Goal: Task Accomplishment & Management: Use online tool/utility

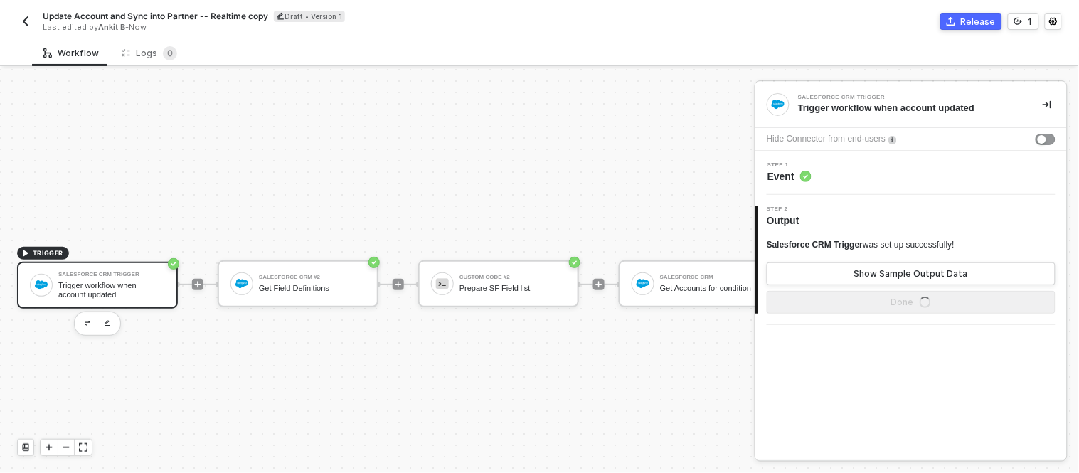
scroll to position [38, 0]
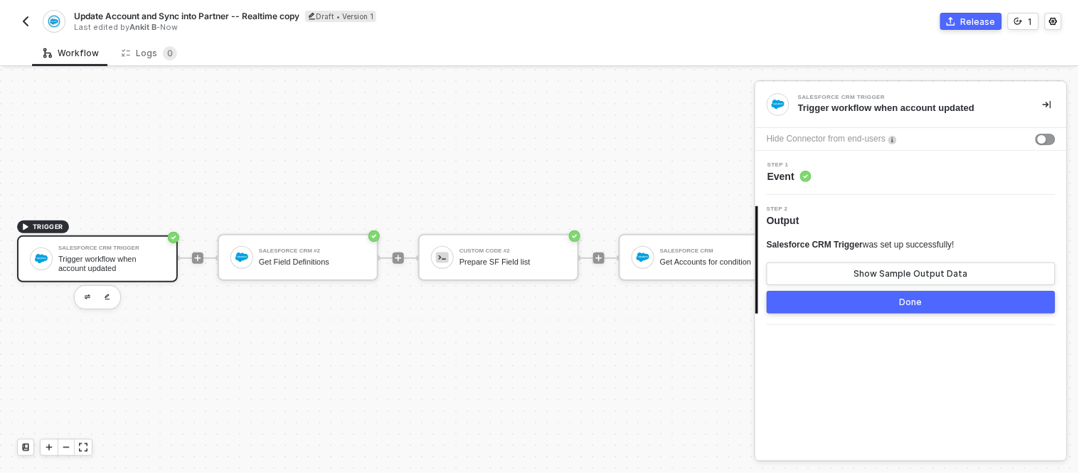
click at [95, 17] on span "Update Account and Sync into Partner -- Realtime copy" at bounding box center [186, 16] width 225 height 12
click at [95, 16] on input "Update Account and Sync into Partner -- Realtime copy" at bounding box center [195, 16] width 242 height 17
click at [219, 17] on input "Delete Account and Sync into Partner -- Realtime copy" at bounding box center [195, 16] width 242 height 17
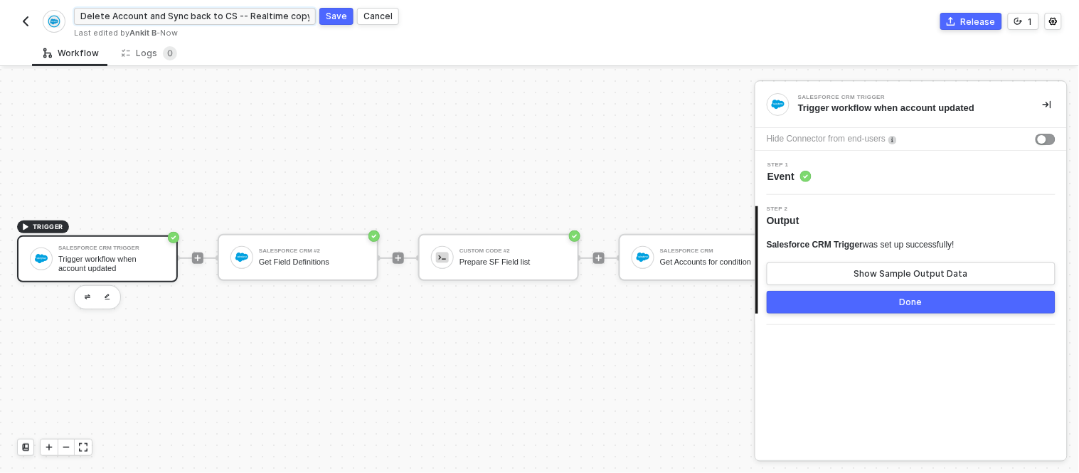
click at [285, 16] on input "Delete Account and Sync back to CS -- Realtime copy" at bounding box center [195, 16] width 242 height 17
type input "Delete Account and Sync back to CS -- Realtime"
click at [325, 23] on button "Save" at bounding box center [336, 16] width 34 height 17
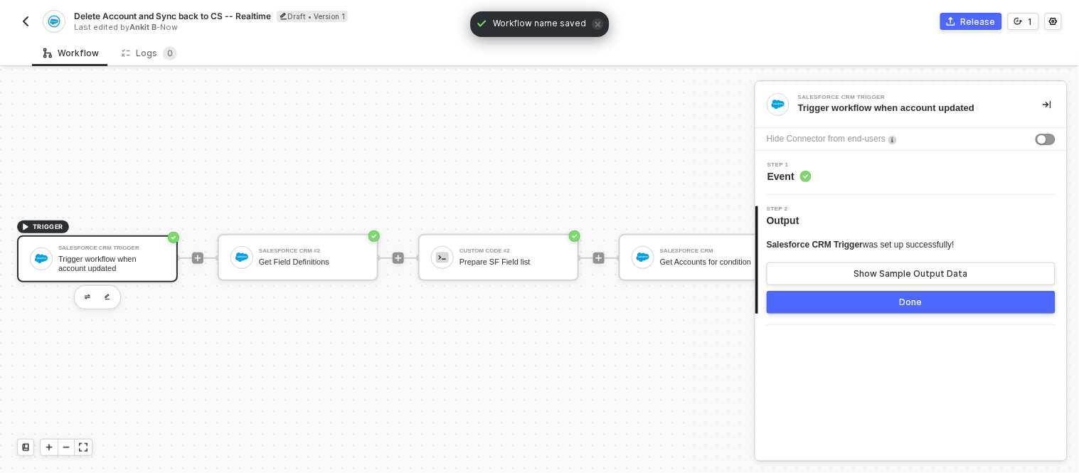
click at [304, 162] on div "TRIGGER Salesforce CRM Trigger Trigger workflow when account updated Salesforce…" at bounding box center [889, 258] width 1778 height 430
click at [107, 255] on div "Trigger workflow when account updated" at bounding box center [111, 264] width 107 height 18
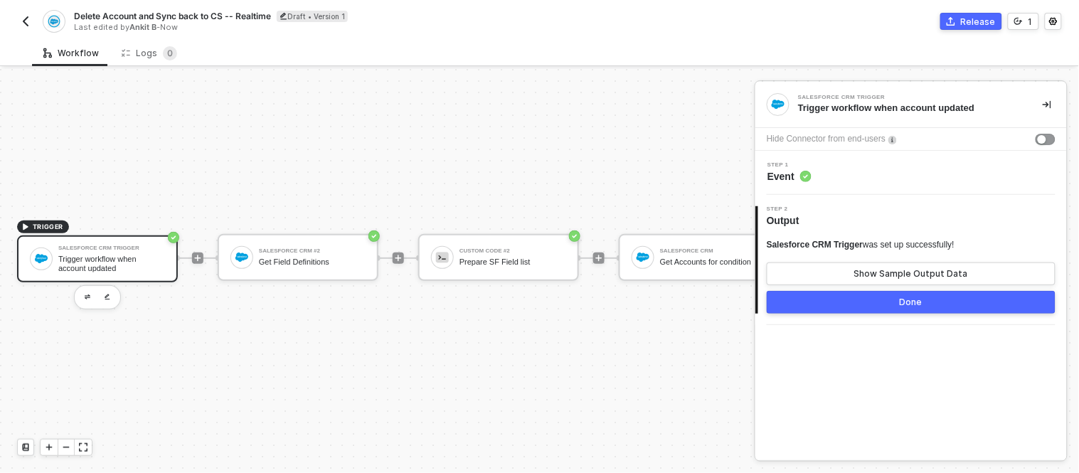
click at [866, 178] on div "Step 1 Event" at bounding box center [913, 172] width 308 height 21
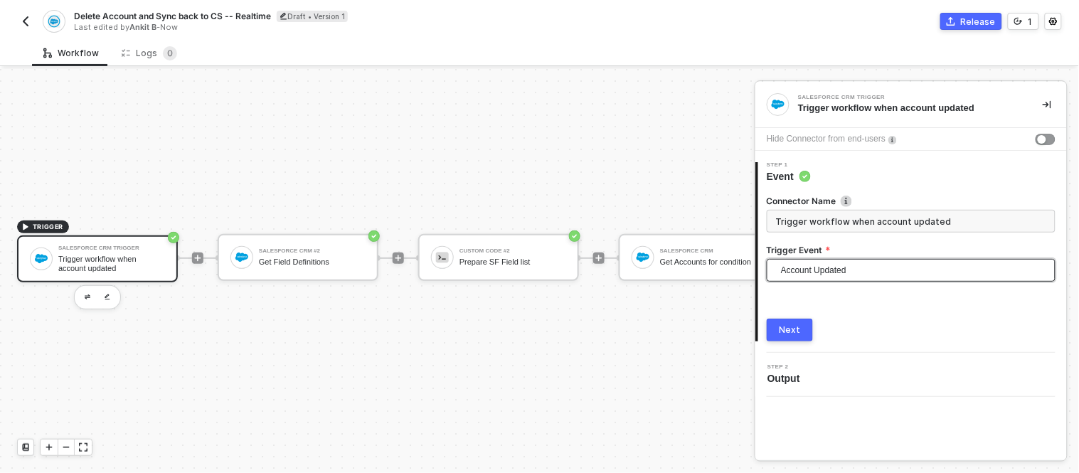
click at [832, 279] on span "Account Updated" at bounding box center [914, 270] width 266 height 21
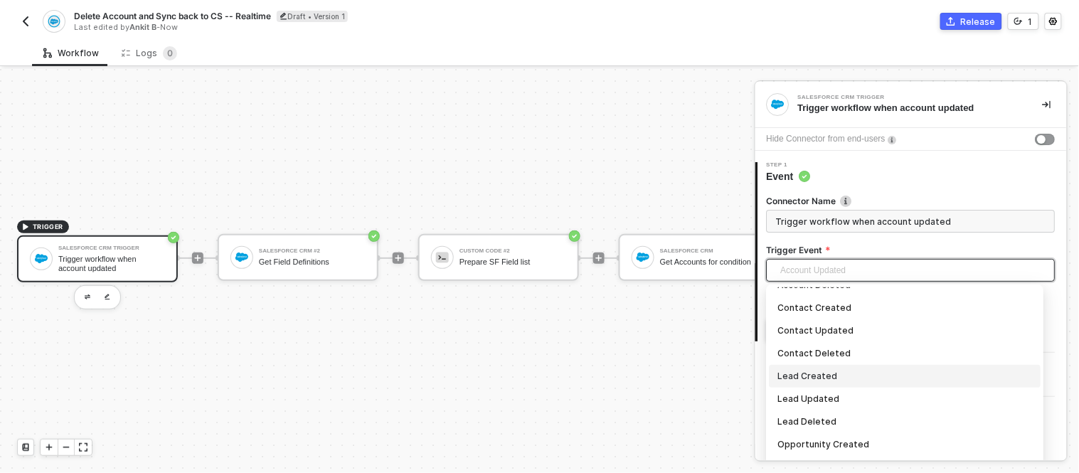
scroll to position [0, 0]
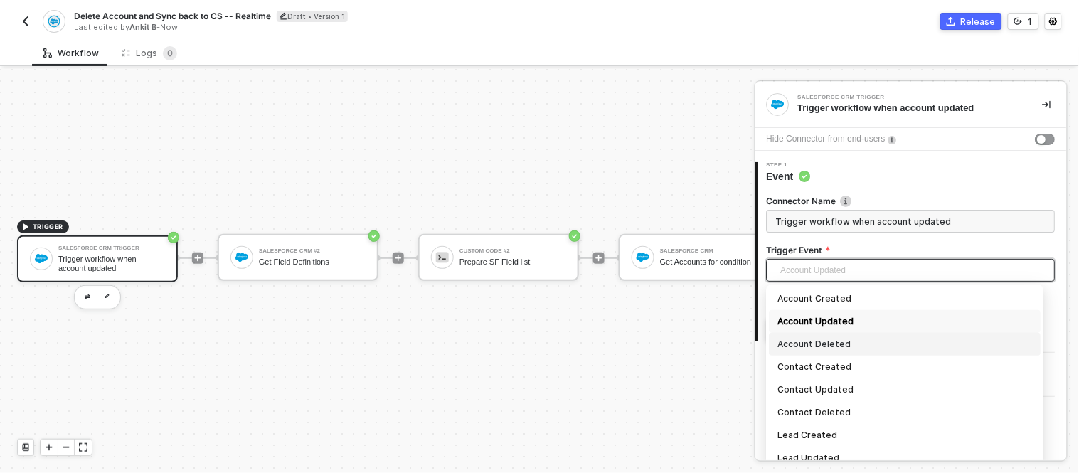
click at [812, 341] on div "Account Deleted" at bounding box center [905, 344] width 255 height 16
type input "Trigger workflow when account deleted"
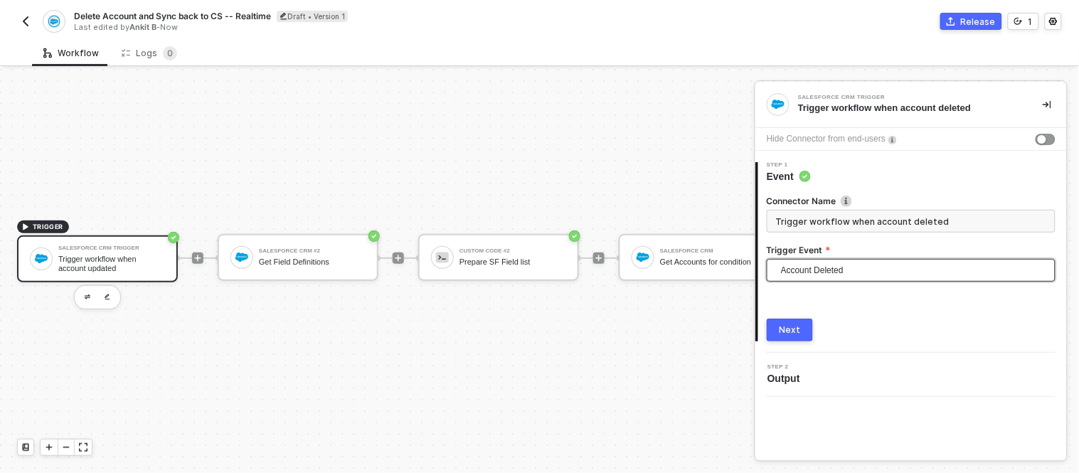
click at [792, 324] on div "Next" at bounding box center [790, 329] width 21 height 11
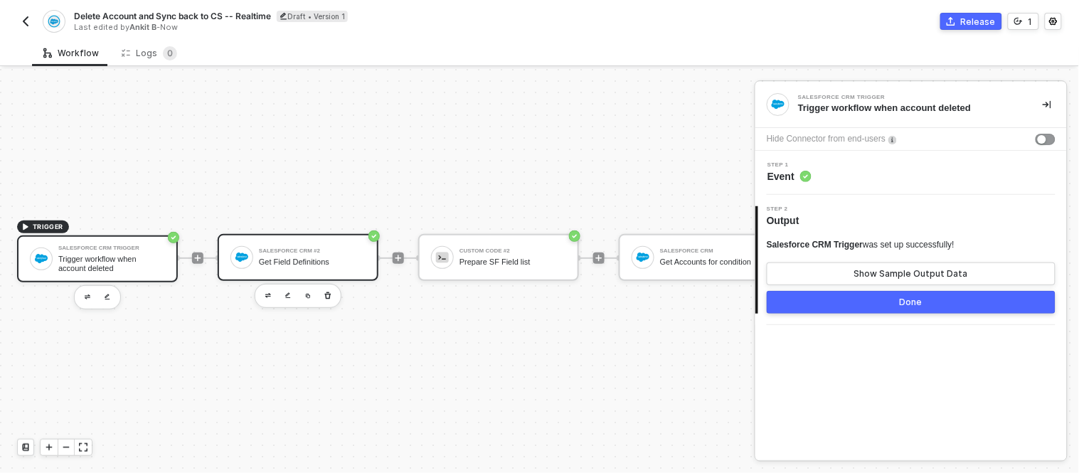
click at [319, 258] on div "Get Field Definitions" at bounding box center [312, 262] width 107 height 9
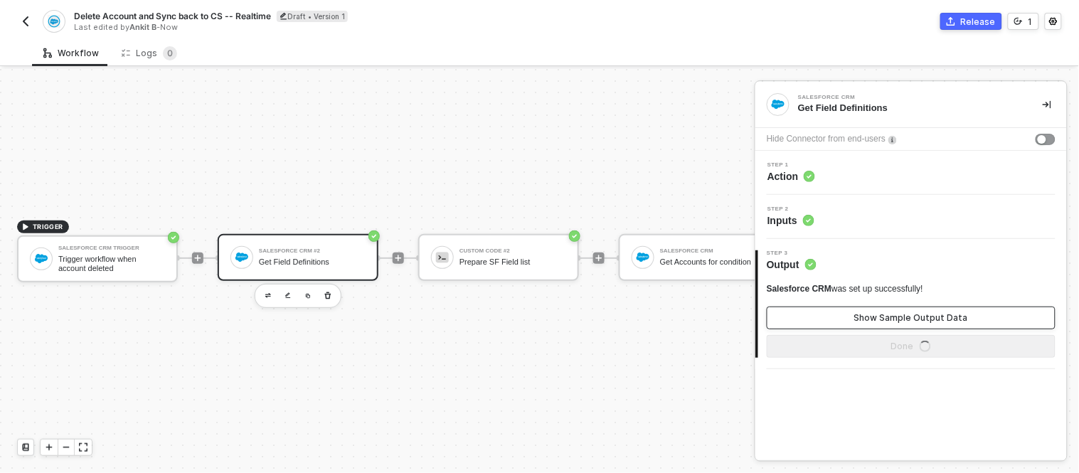
click at [829, 309] on button "Show Sample Output Data" at bounding box center [911, 318] width 289 height 23
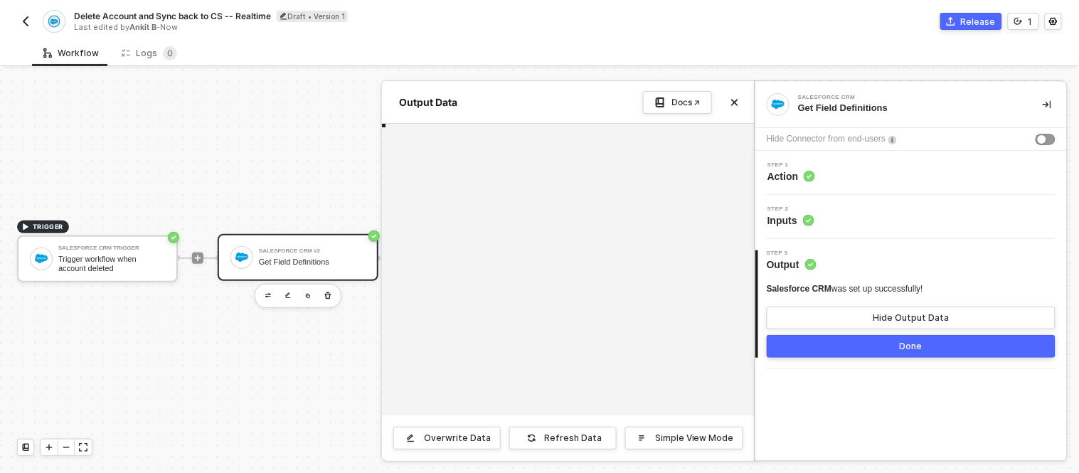
type textarea "{ "data": { "size": 76, "totalSize": 76, "done": true, "queryLocator": null, "e…"
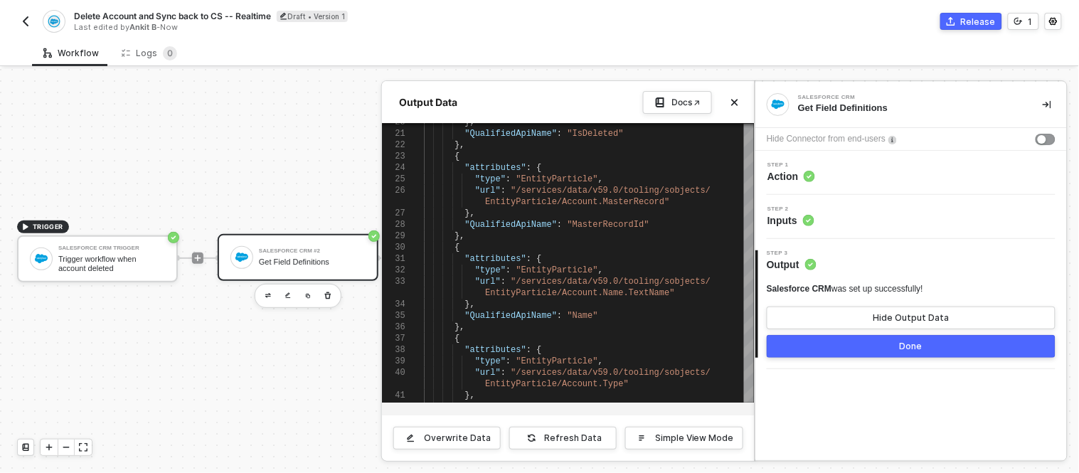
click at [837, 349] on button "Done" at bounding box center [911, 346] width 289 height 23
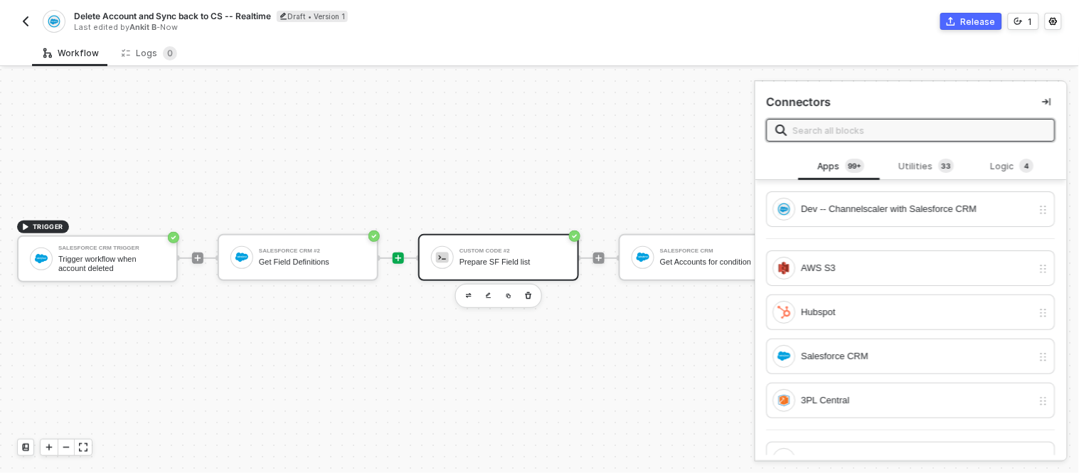
click at [508, 244] on div "Custom Code #2 Prepare SF Field list" at bounding box center [513, 257] width 107 height 27
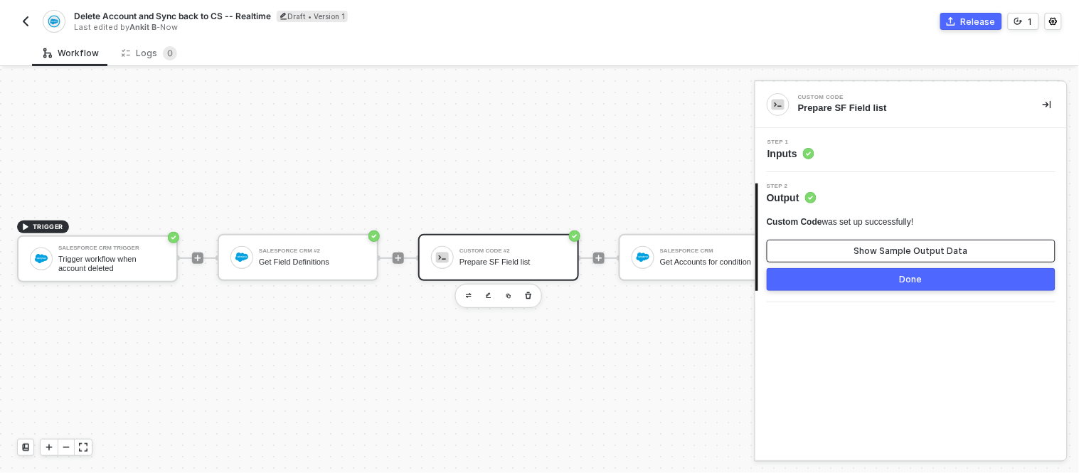
click at [862, 248] on div "Show Sample Output Data" at bounding box center [911, 250] width 114 height 11
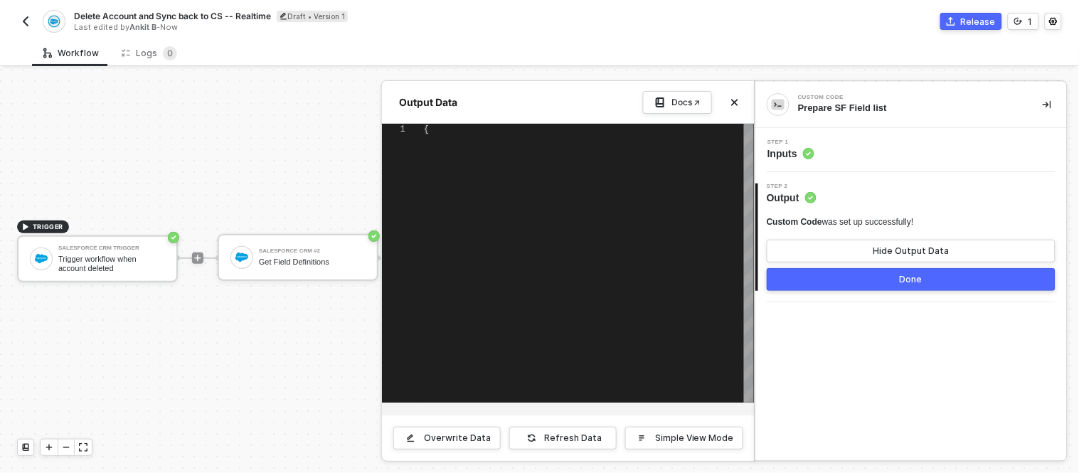
type textarea "{ "data": "Id,IsDeleted,MasterRecordId,Name,Type,ParentId,BillingStreet,Billing…"
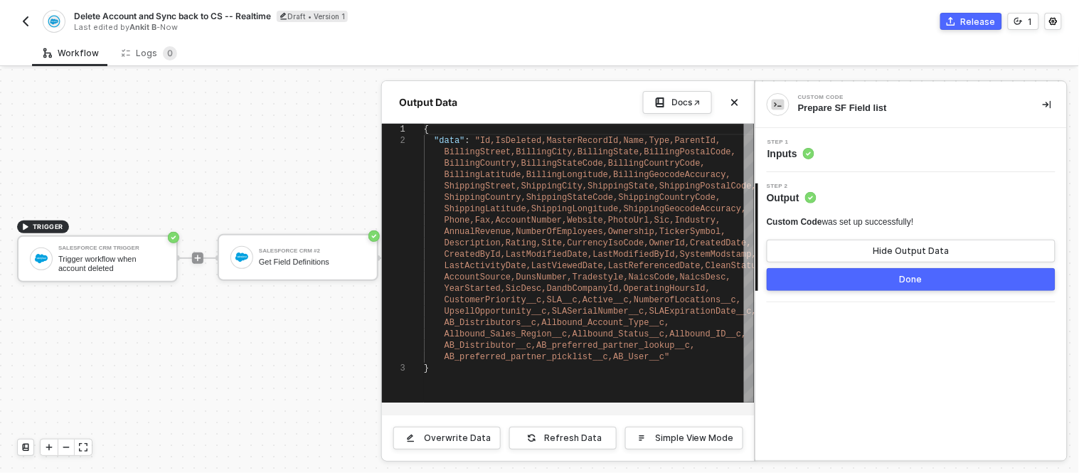
click at [866, 286] on button "Done" at bounding box center [911, 279] width 289 height 23
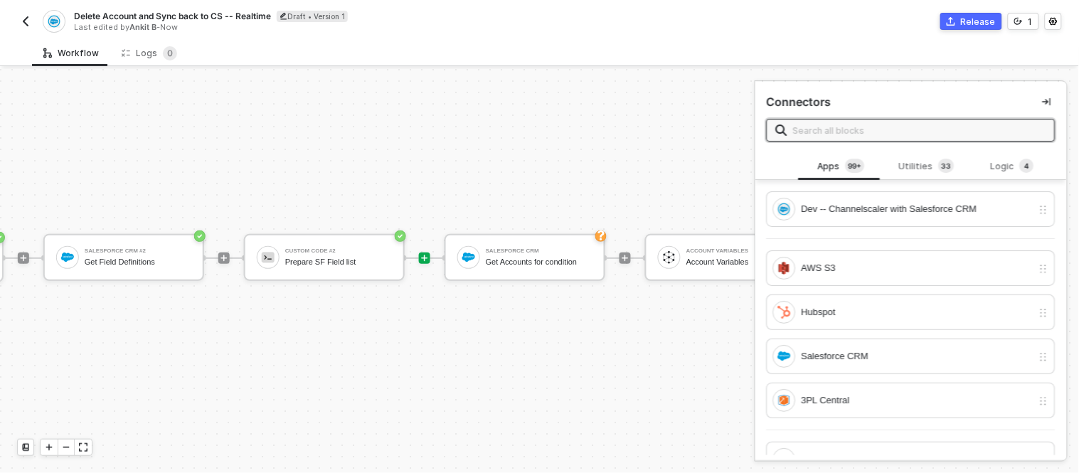
scroll to position [38, 176]
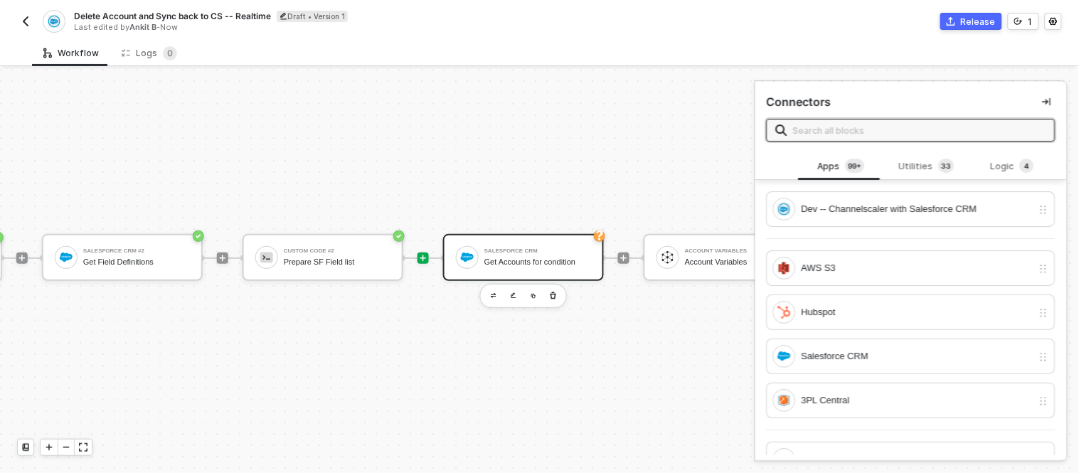
click at [516, 248] on div "Salesforce CRM" at bounding box center [537, 251] width 107 height 6
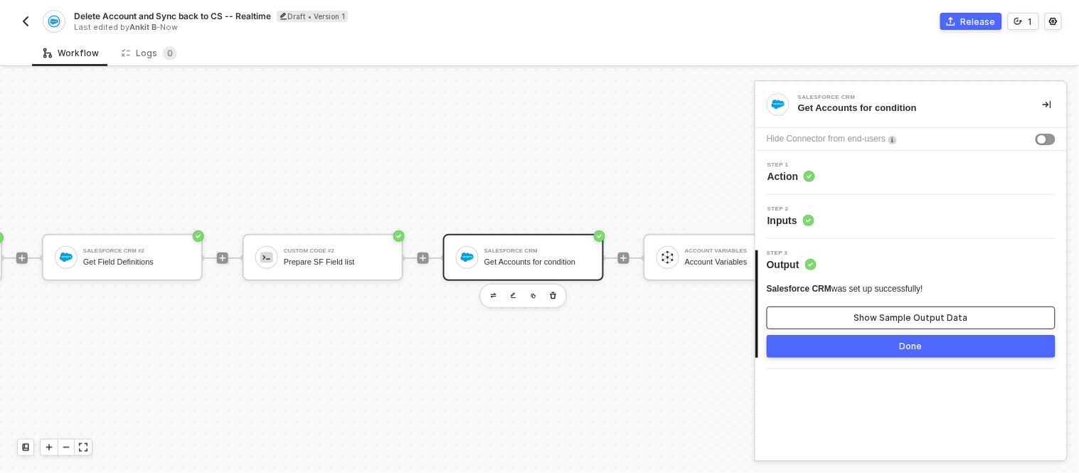
click at [861, 323] on div "Show Sample Output Data" at bounding box center [911, 317] width 114 height 11
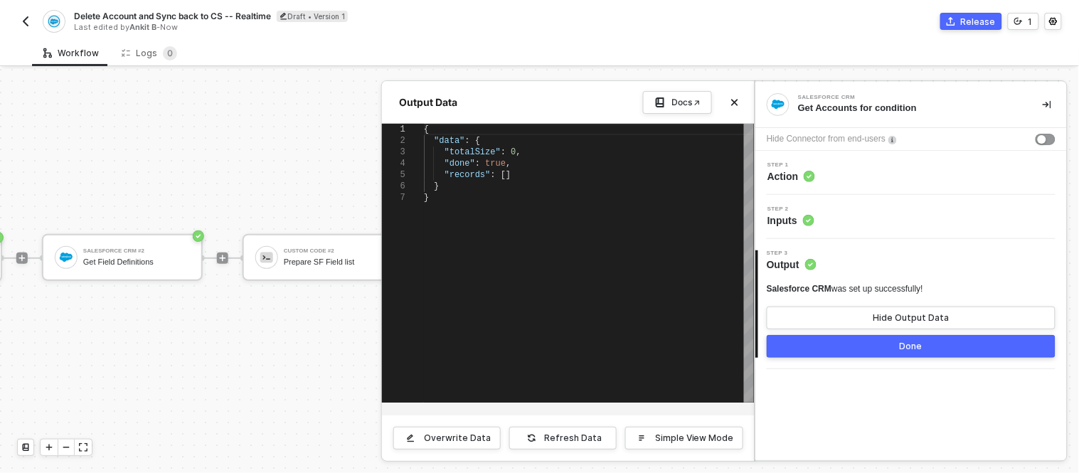
click at [850, 349] on button "Done" at bounding box center [911, 346] width 289 height 23
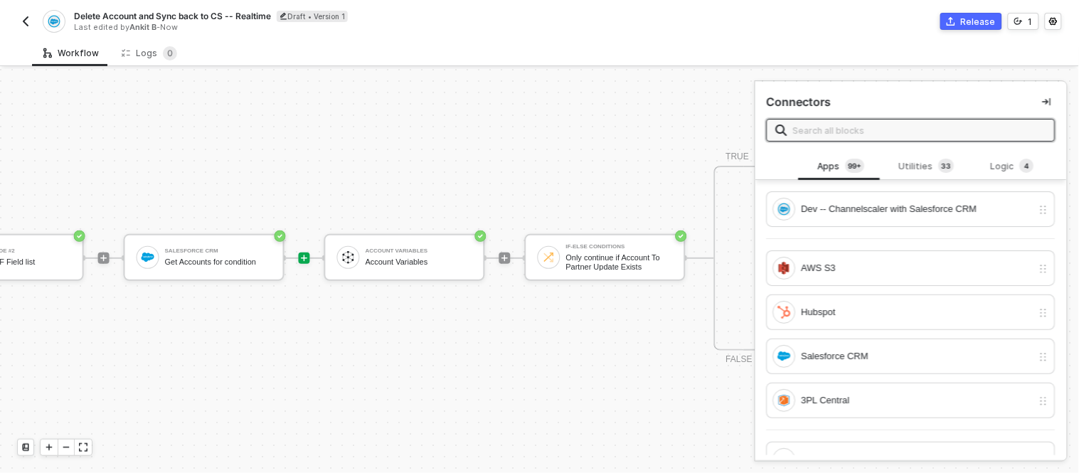
scroll to position [38, 496]
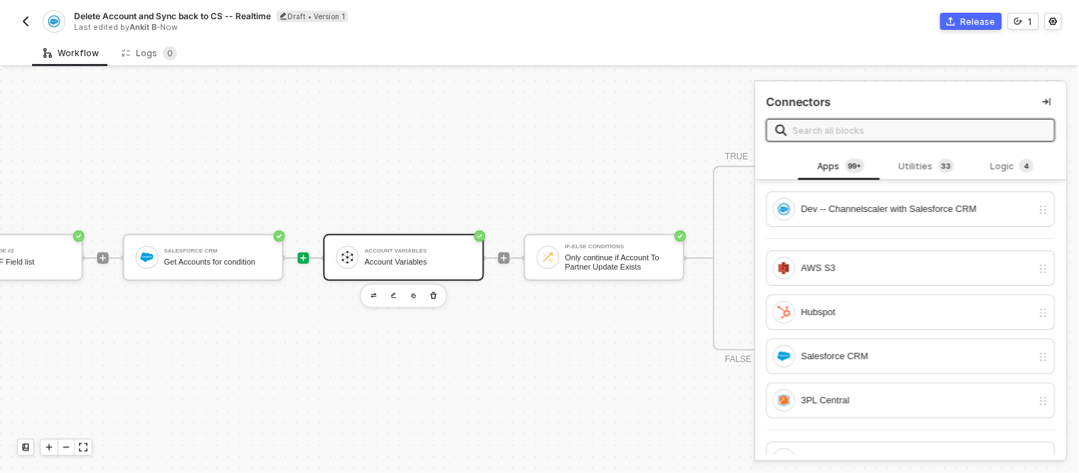
click at [420, 248] on div "Account Variables" at bounding box center [418, 251] width 107 height 6
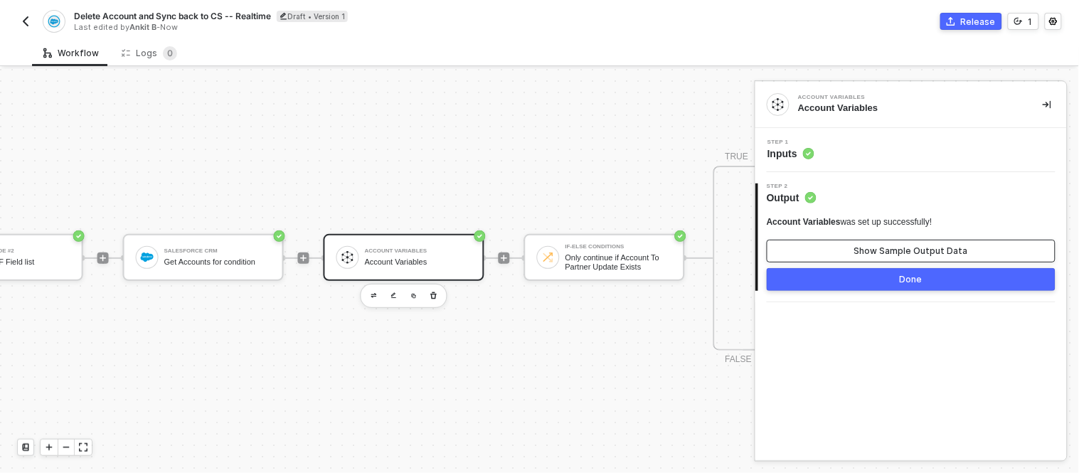
click at [872, 250] on div "Show Sample Output Data" at bounding box center [911, 250] width 114 height 11
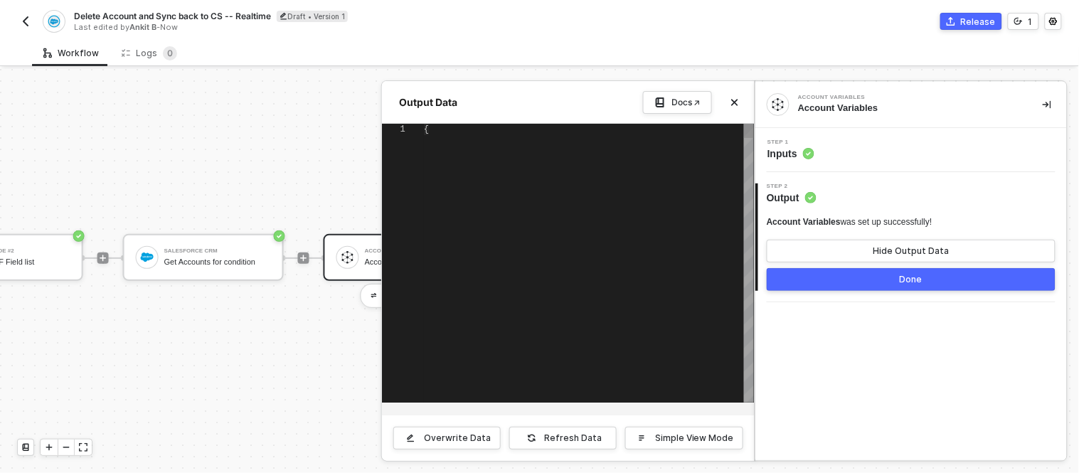
type textarea "{ "variables": { "account_to_partner_create": "{\"fields\":{\"origin_object\":\…"
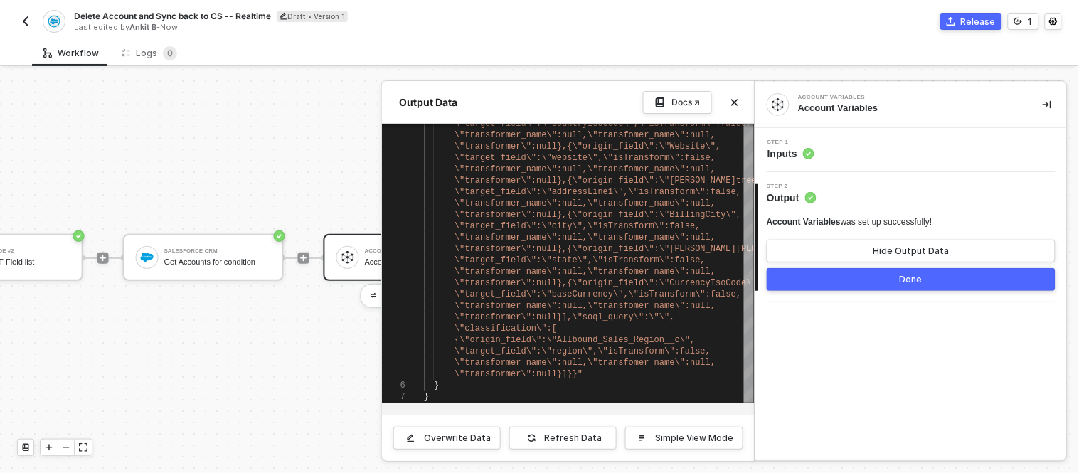
drag, startPoint x: 850, startPoint y: 267, endPoint x: 838, endPoint y: 274, distance: 14.0
click at [838, 274] on div "Account Variables was set up successfully! Hide Output Data Done" at bounding box center [911, 253] width 289 height 75
click at [838, 274] on button "Done" at bounding box center [911, 279] width 289 height 23
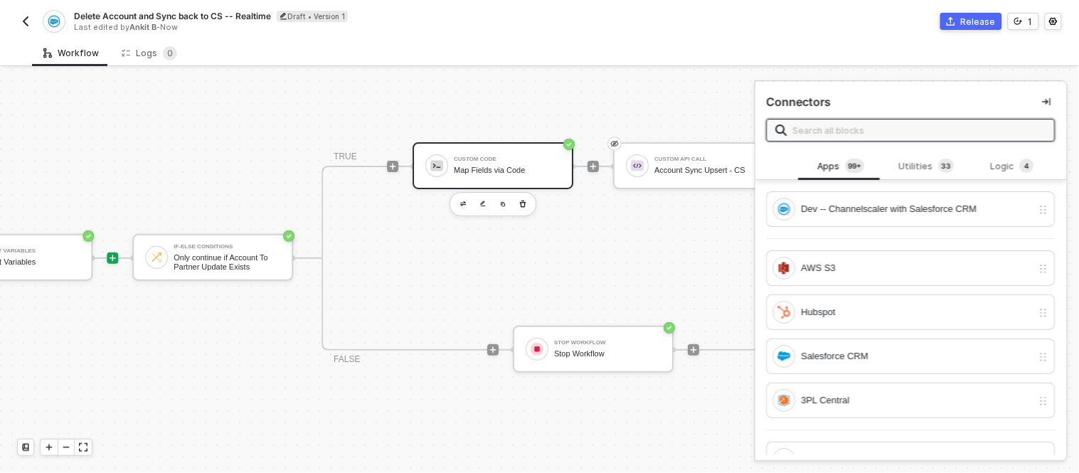
scroll to position [38, 891]
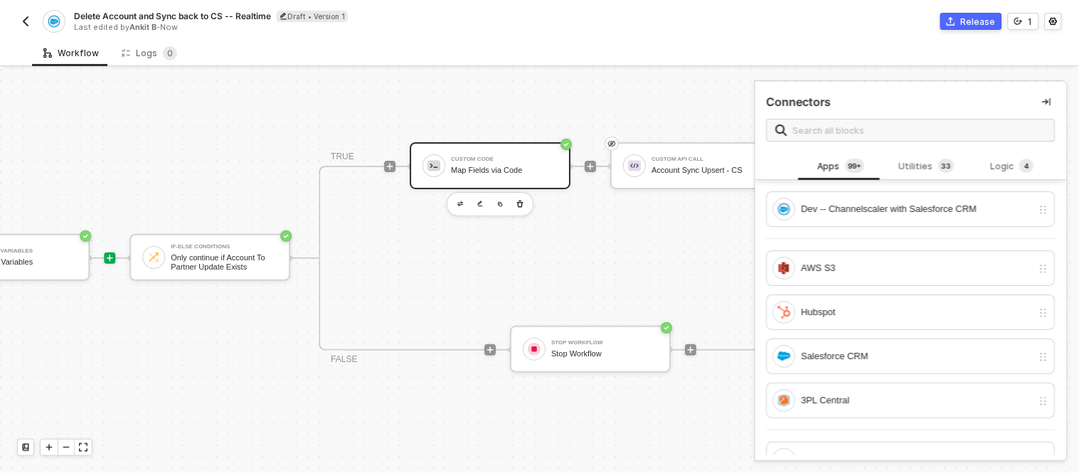
click at [521, 152] on div "Custom Code Map Fields via Code" at bounding box center [504, 165] width 107 height 27
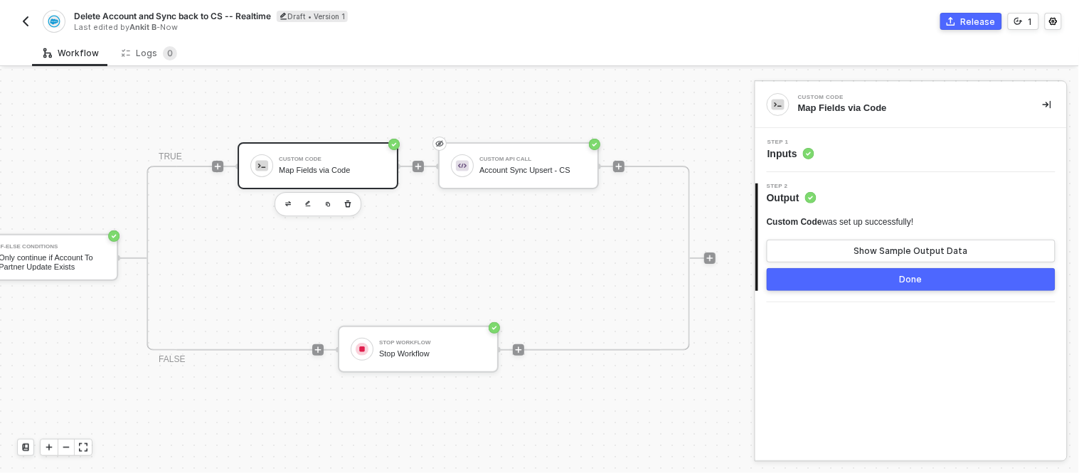
scroll to position [38, 1068]
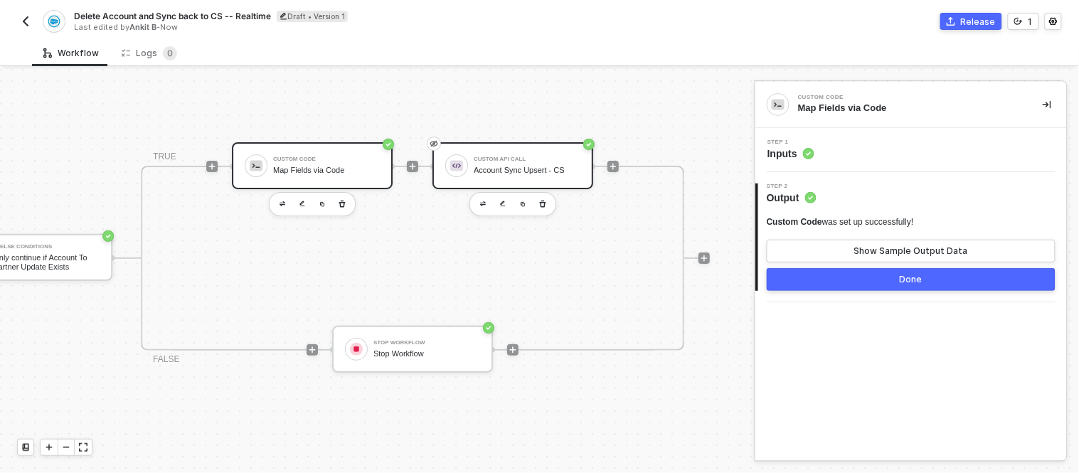
click at [544, 166] on div "Account Sync Upsert - CS" at bounding box center [527, 170] width 107 height 9
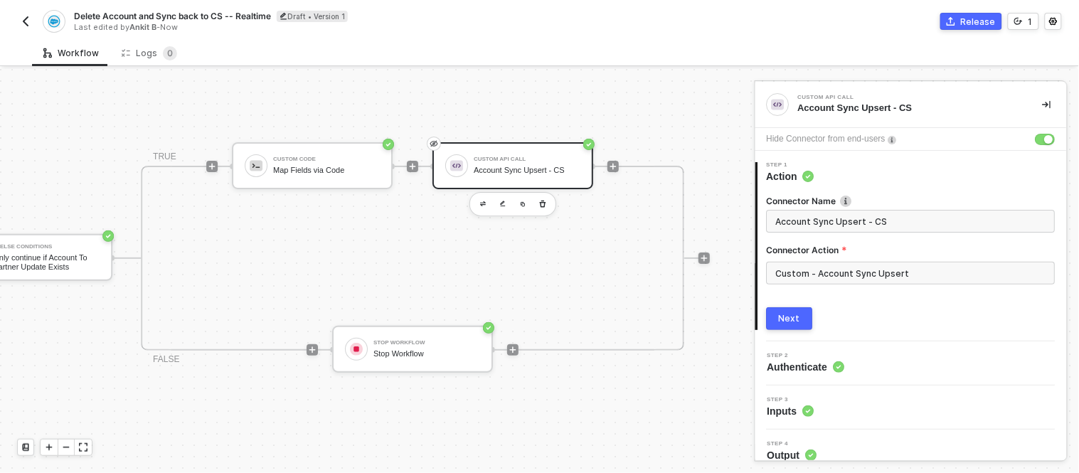
click at [897, 336] on div "1 Step 1 Action Connector Name Account Sync Upsert - CS Connector Action Custom…" at bounding box center [911, 246] width 312 height 191
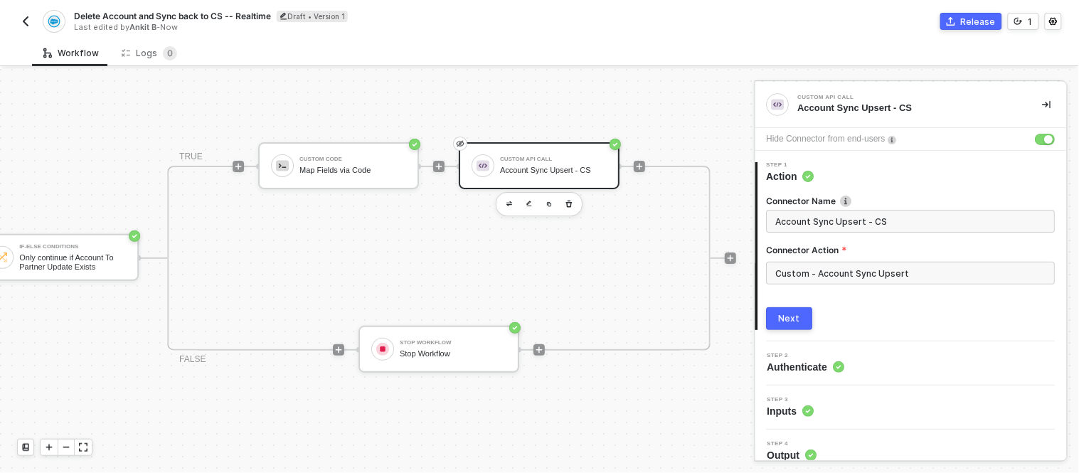
scroll to position [38, 1122]
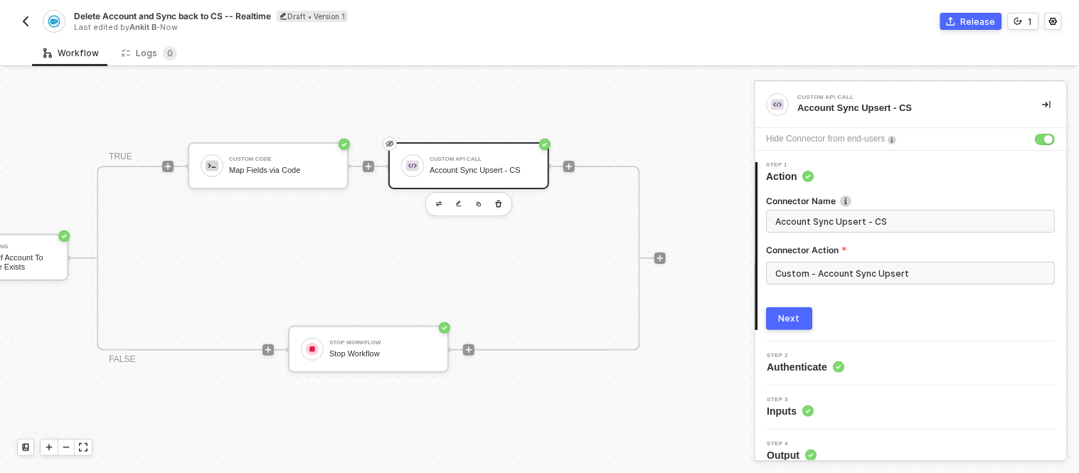
click at [430, 156] on div "Custom API Call" at bounding box center [483, 159] width 107 height 6
click at [280, 233] on div "TRUE Custom Code Map Fields via Code Custom API Call Account Sync Upsert - CS F…" at bounding box center [368, 258] width 543 height 185
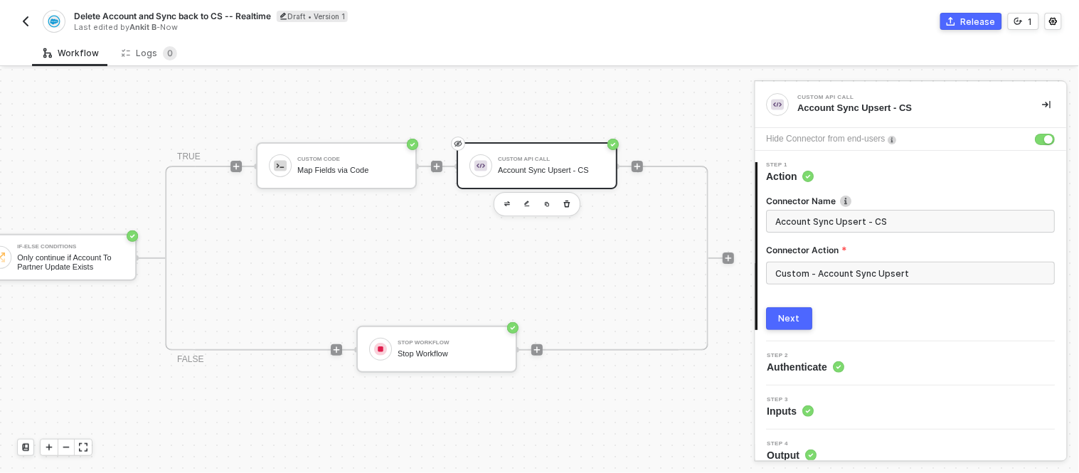
scroll to position [38, 1044]
click at [303, 225] on div "TRUE Custom Code Map Fields via Code Custom API Call Account Sync Upsert - CS F…" at bounding box center [437, 258] width 543 height 185
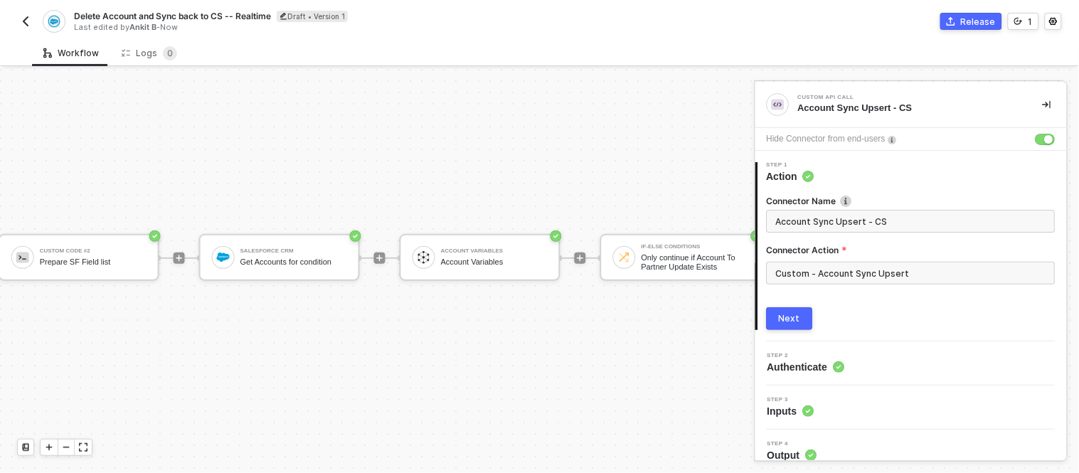
scroll to position [38, 418]
click at [265, 153] on div "TRIGGER Salesforce CRM Trigger Trigger workflow when account deleted Salesforce…" at bounding box center [471, 258] width 1778 height 430
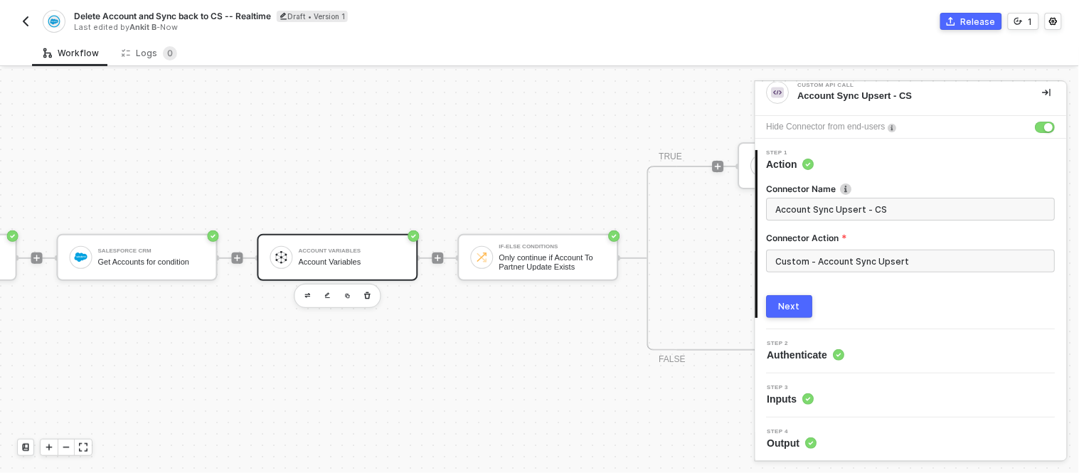
scroll to position [38, 563]
click at [347, 244] on div "Account Variables Account Variables" at bounding box center [351, 257] width 107 height 27
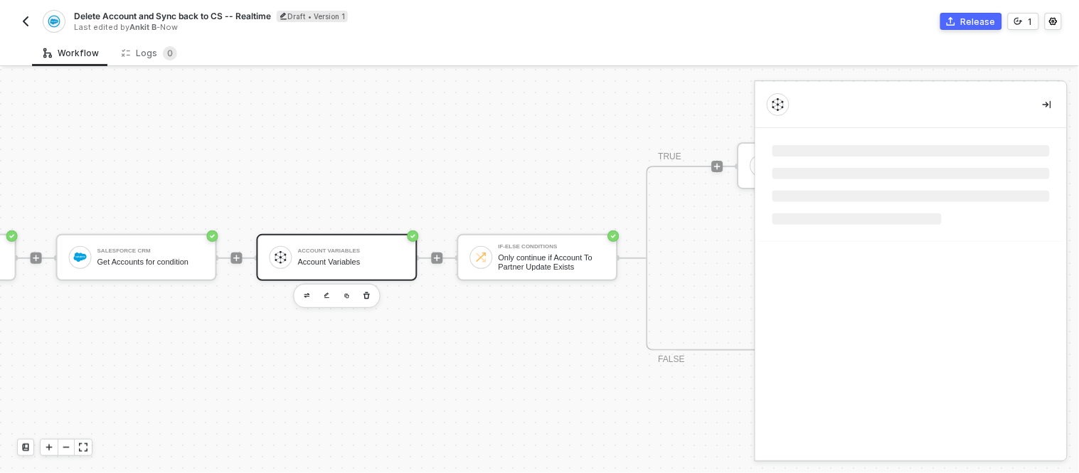
scroll to position [0, 0]
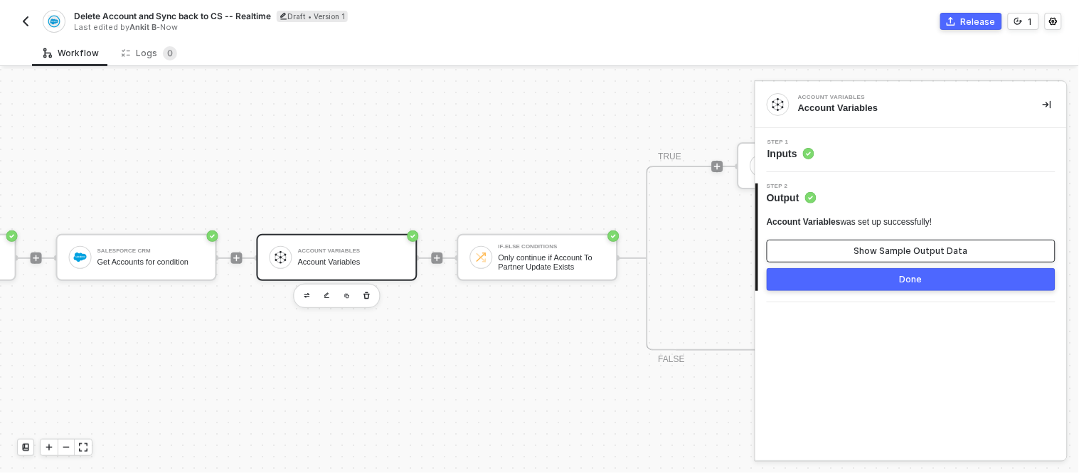
click at [871, 250] on div "Show Sample Output Data" at bounding box center [911, 250] width 114 height 11
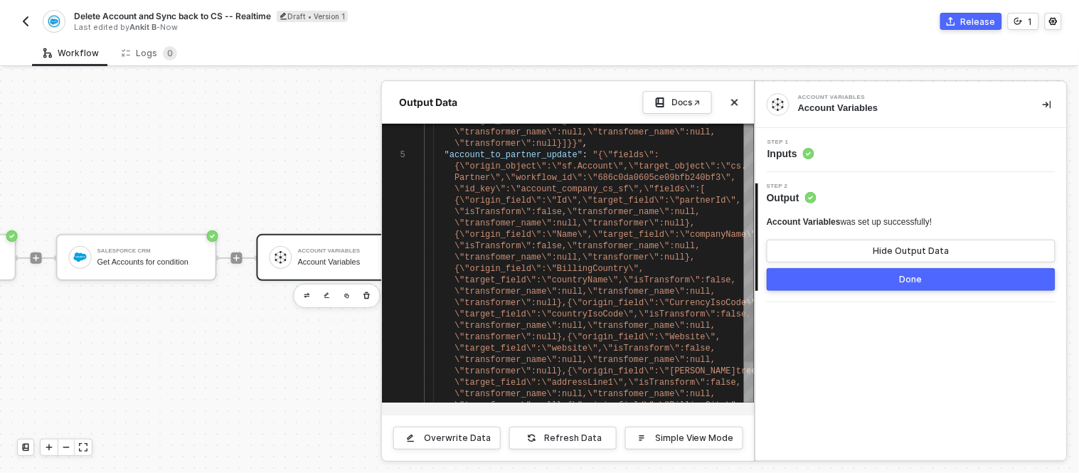
scroll to position [0, 1349]
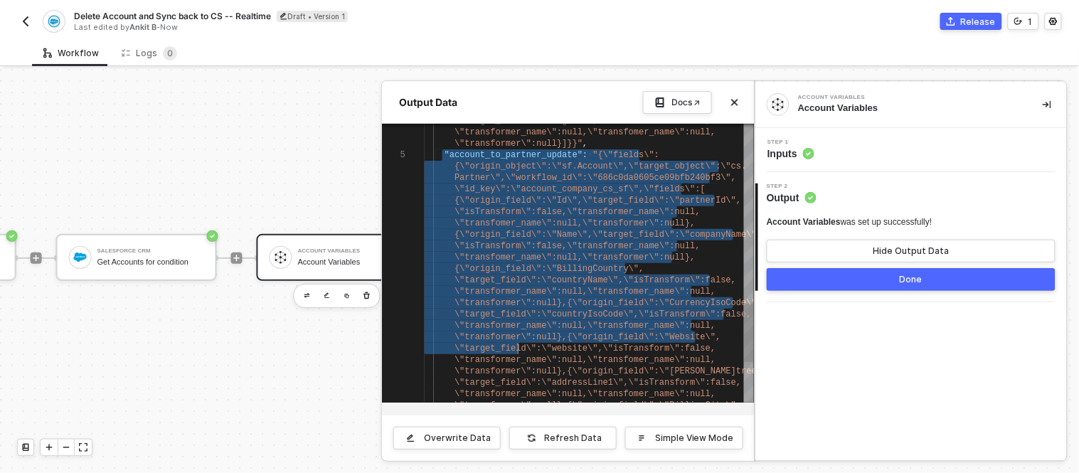
type textarea "\"transformer_name\":null,\"transfomer_name\":null,\"transformer\":null}],\"soq…"
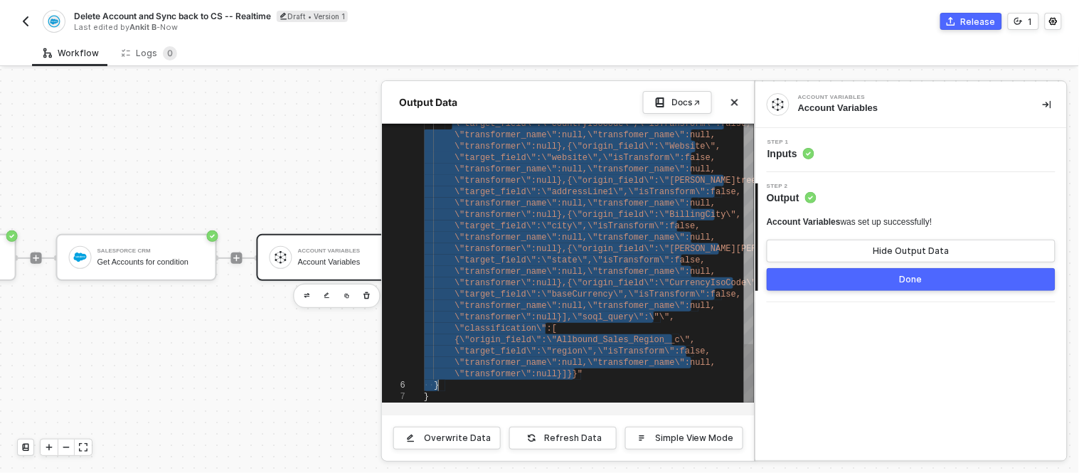
drag, startPoint x: 444, startPoint y: 155, endPoint x: 516, endPoint y: 386, distance: 242.1
